Goal: Information Seeking & Learning: Learn about a topic

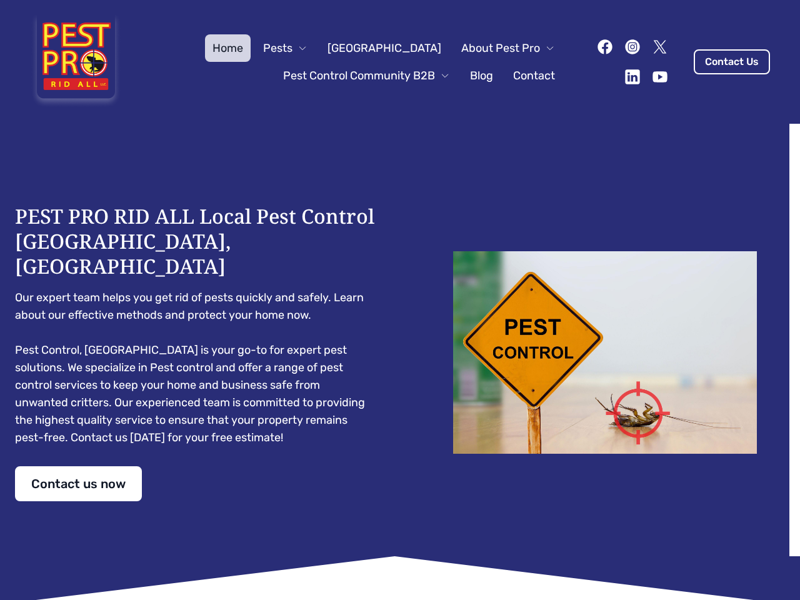
click at [400, 300] on div "PEST PRO RID ALL Local Pest Control [GEOGRAPHIC_DATA], [GEOGRAPHIC_DATA] Our ex…" at bounding box center [400, 353] width 770 height 298
click at [293, 48] on span "Pests" at bounding box center [277, 48] width 29 height 18
click at [495, 48] on span "About Pest Pro" at bounding box center [500, 48] width 79 height 18
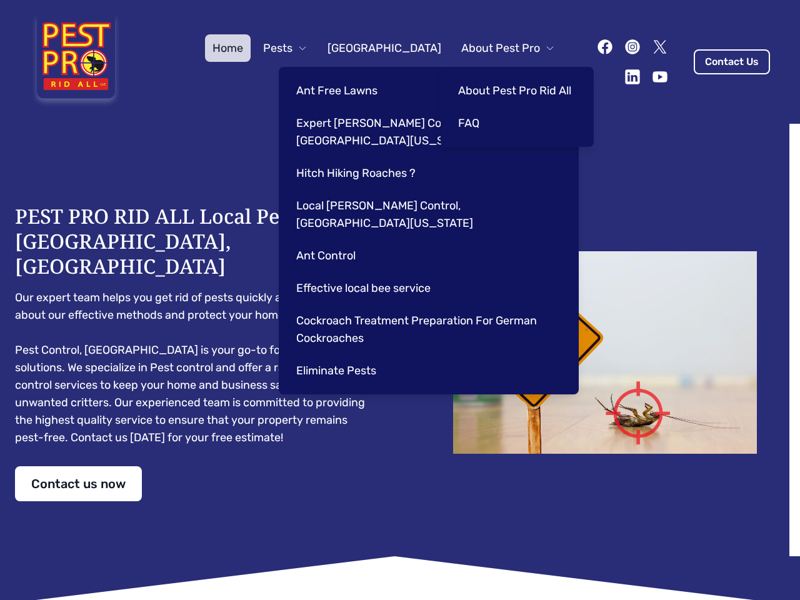
click at [354, 76] on div "Ant Free Lawns Expert [PERSON_NAME] Control Services in [GEOGRAPHIC_DATA] [US_S…" at bounding box center [429, 231] width 300 height 328
